Goal: Information Seeking & Learning: Learn about a topic

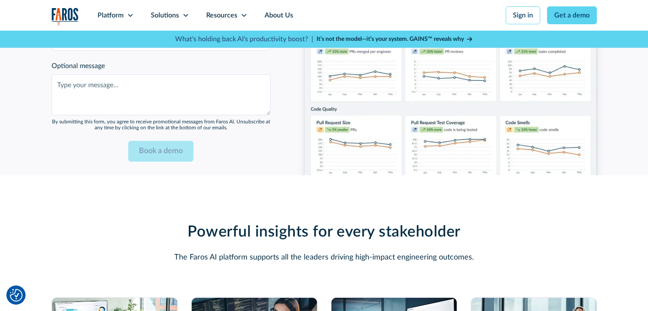
scroll to position [2343, 0]
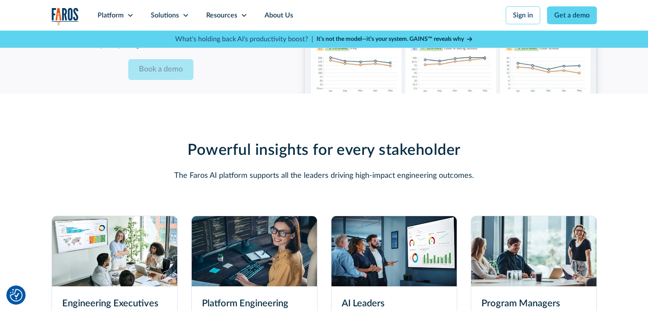
click at [391, 244] on img at bounding box center [393, 251] width 125 height 70
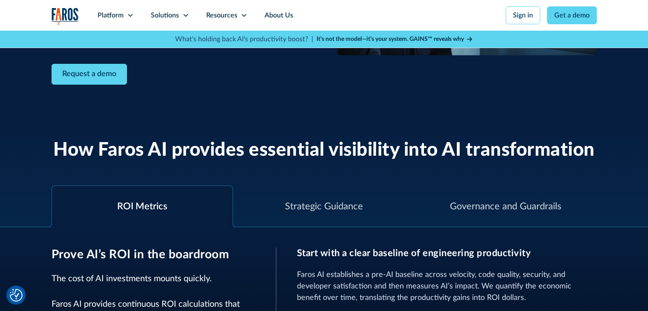
scroll to position [213, 0]
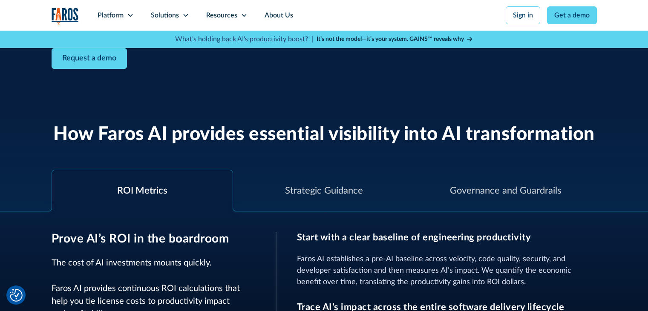
click at [129, 193] on div "ROI Metrics" at bounding box center [142, 191] width 50 height 14
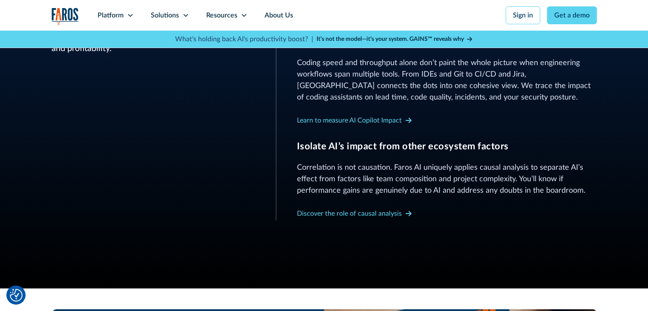
scroll to position [511, 0]
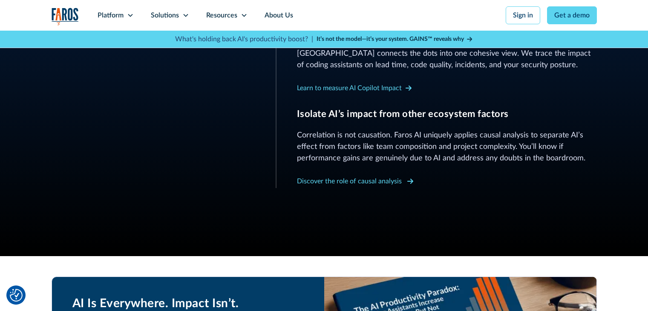
click at [409, 181] on icon at bounding box center [410, 181] width 6 height 7
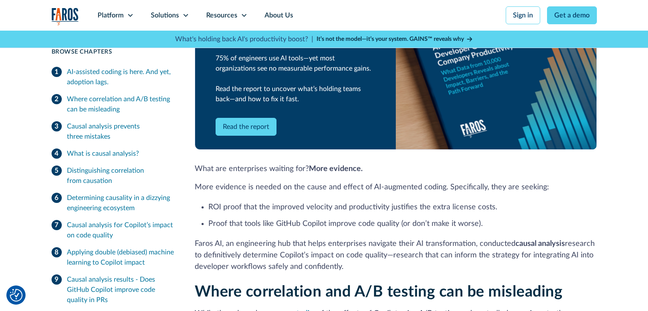
scroll to position [469, 0]
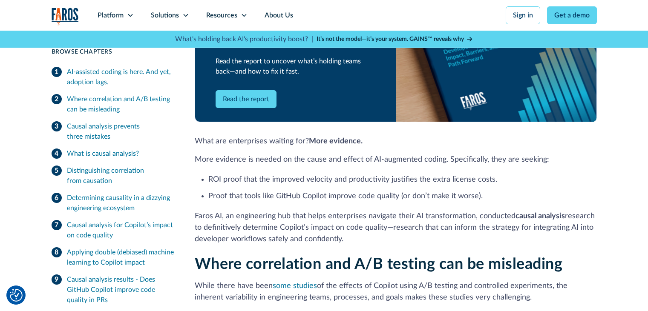
click at [146, 252] on div "Applying double (debiased) machine learning to Copilot impact" at bounding box center [120, 257] width 107 height 20
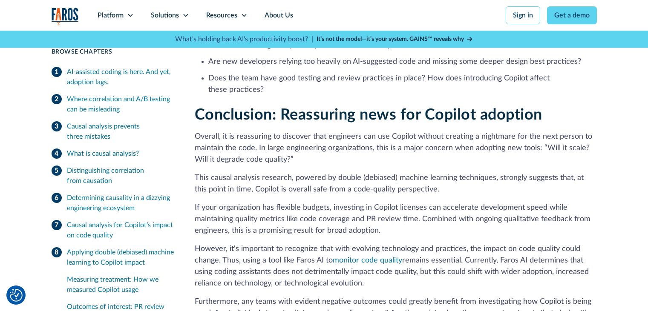
scroll to position [6937, 0]
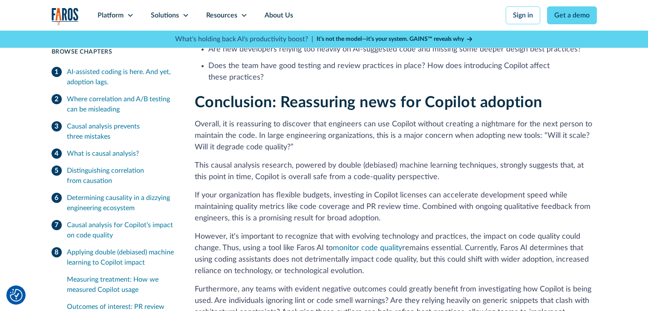
drag, startPoint x: 229, startPoint y: 125, endPoint x: 225, endPoint y: 123, distance: 4.6
click at [229, 190] on p "If your organization has flexible budgets, investing in Copilot licenses can ac…" at bounding box center [396, 207] width 402 height 35
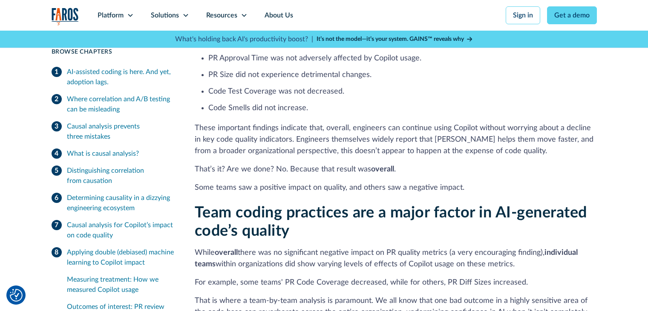
scroll to position [6426, 0]
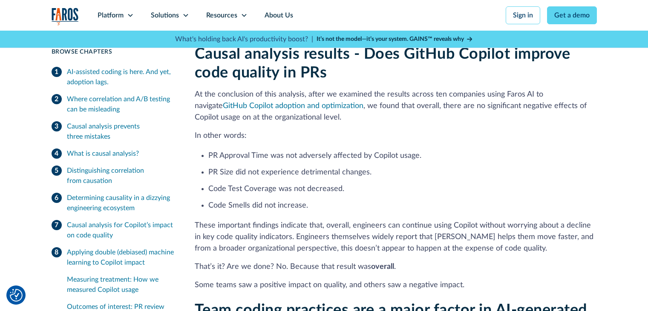
click at [89, 155] on div "What is causal analysis?" at bounding box center [103, 154] width 72 height 10
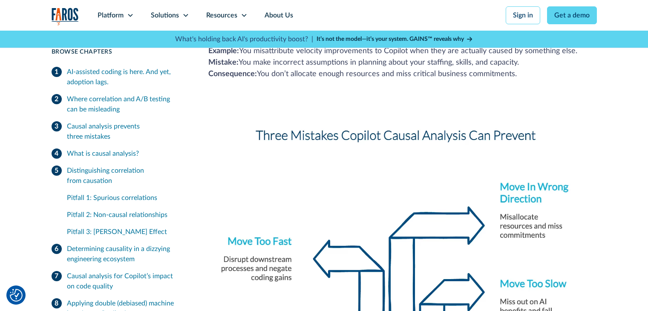
scroll to position [1107, 0]
